Goal: Communication & Community: Share content

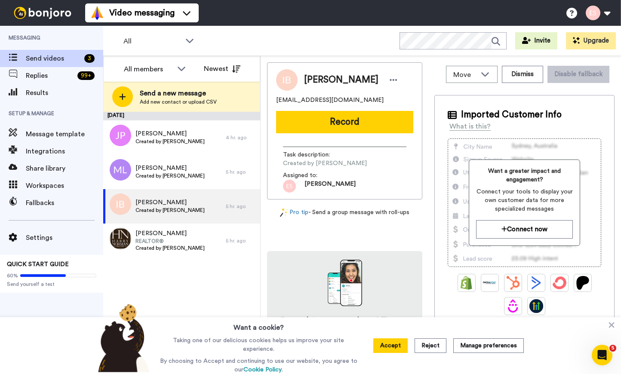
click at [319, 120] on button "Record" at bounding box center [344, 122] width 137 height 22
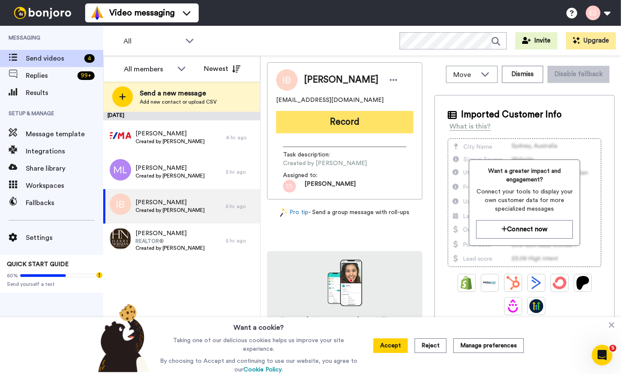
click at [377, 124] on button "Record" at bounding box center [344, 122] width 137 height 22
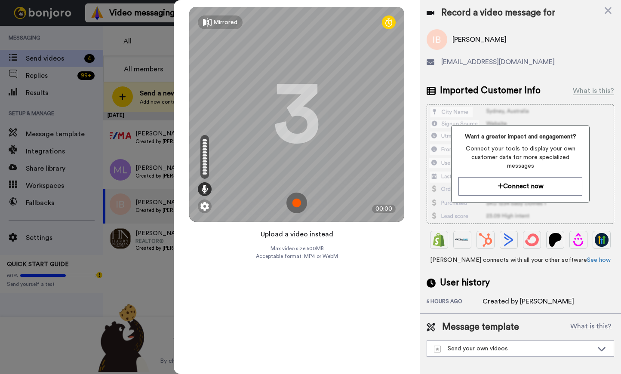
click at [299, 232] on button "Upload a video instead" at bounding box center [297, 234] width 78 height 11
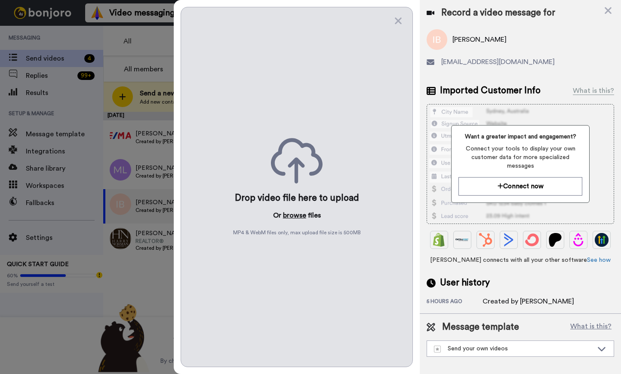
click at [290, 212] on button "browse" at bounding box center [294, 215] width 23 height 10
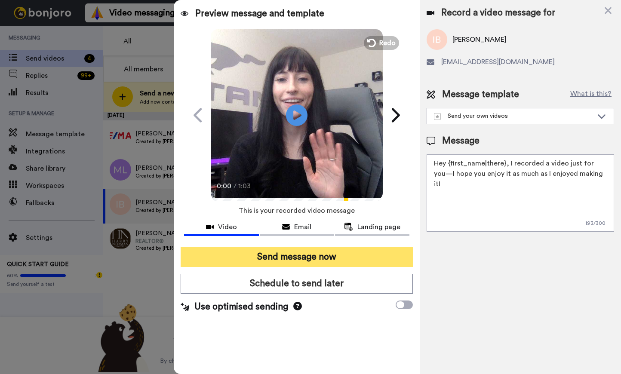
click at [285, 254] on button "Send message now" at bounding box center [297, 257] width 232 height 20
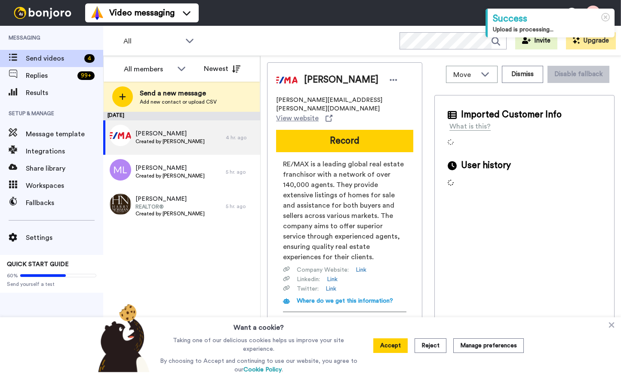
click at [322, 130] on button "Record" at bounding box center [344, 141] width 137 height 22
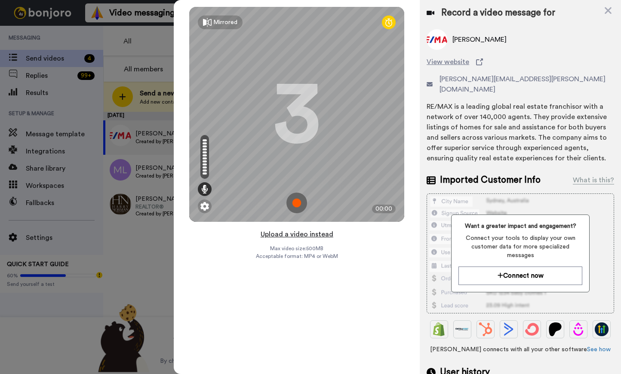
click at [302, 232] on button "Upload a video instead" at bounding box center [297, 234] width 78 height 11
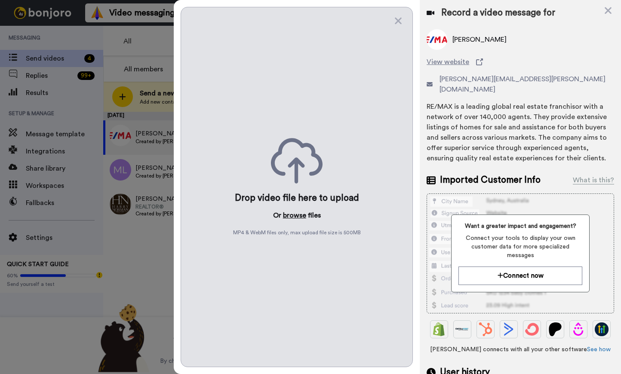
click at [302, 216] on button "browse" at bounding box center [294, 215] width 23 height 10
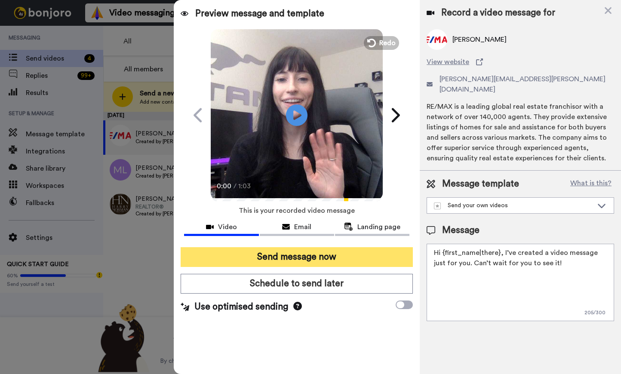
click at [287, 252] on button "Send message now" at bounding box center [297, 257] width 232 height 20
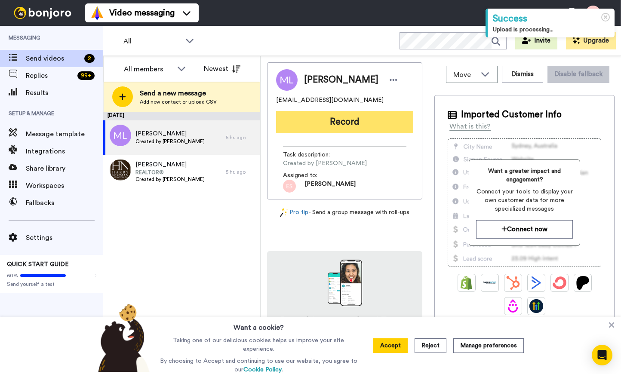
click at [324, 122] on button "Record" at bounding box center [344, 122] width 137 height 22
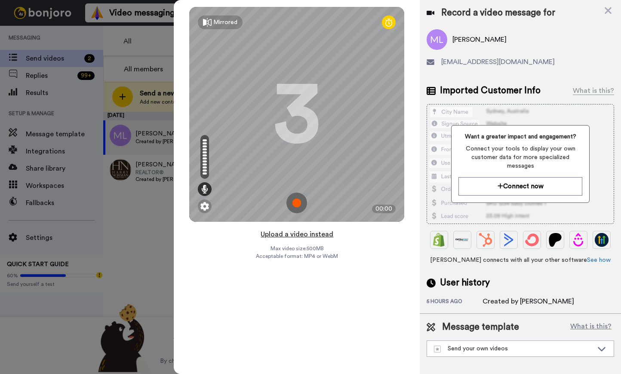
click at [285, 234] on button "Upload a video instead" at bounding box center [297, 234] width 78 height 11
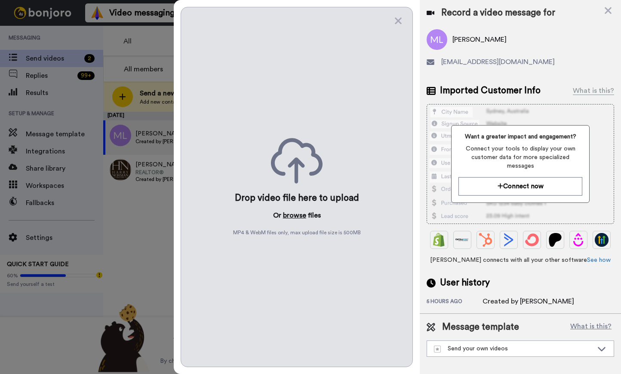
click at [299, 214] on button "browse" at bounding box center [294, 215] width 23 height 10
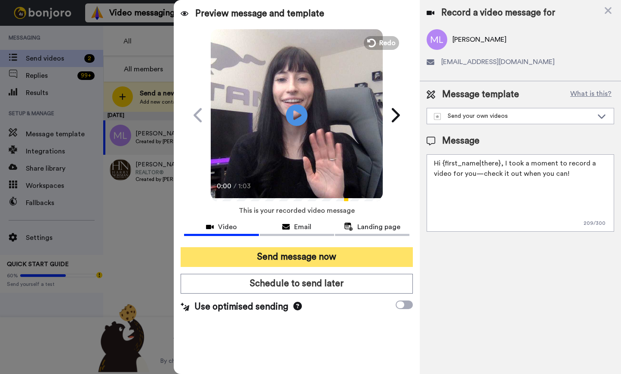
click at [302, 256] on button "Send message now" at bounding box center [297, 257] width 232 height 20
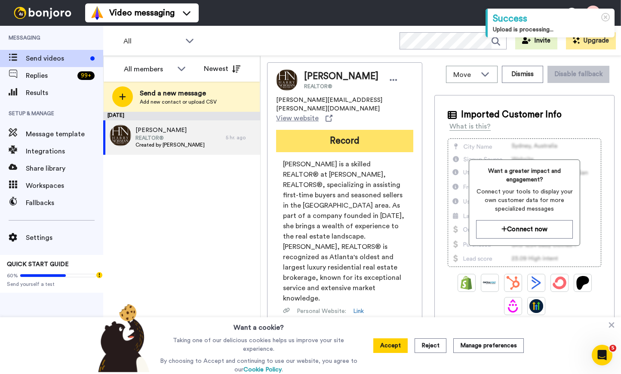
click at [320, 132] on button "Record" at bounding box center [344, 141] width 137 height 22
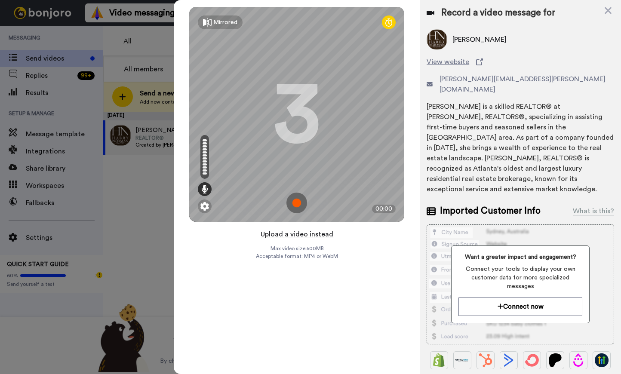
click at [300, 234] on button "Upload a video instead" at bounding box center [297, 234] width 78 height 11
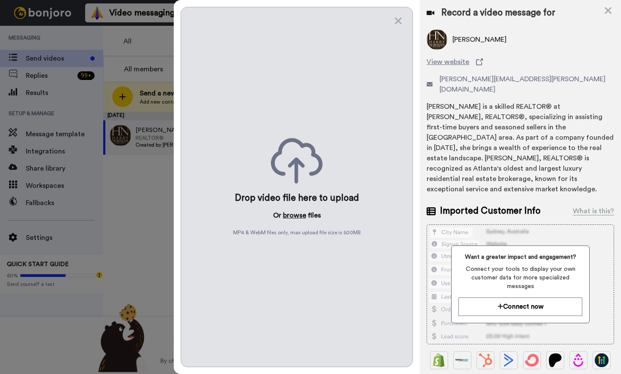
click at [290, 215] on button "browse" at bounding box center [294, 215] width 23 height 10
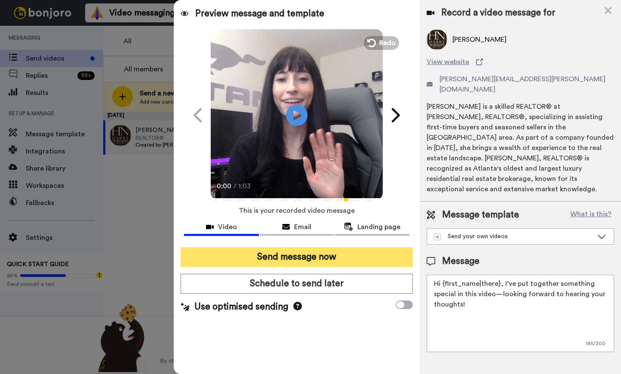
click at [274, 259] on button "Send message now" at bounding box center [297, 257] width 232 height 20
